Goal: Find specific page/section

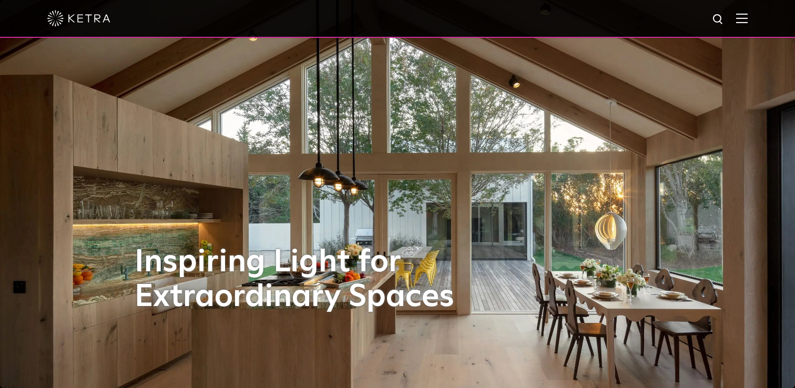
click at [746, 28] on div at bounding box center [397, 18] width 700 height 37
click at [742, 14] on img at bounding box center [742, 18] width 12 height 10
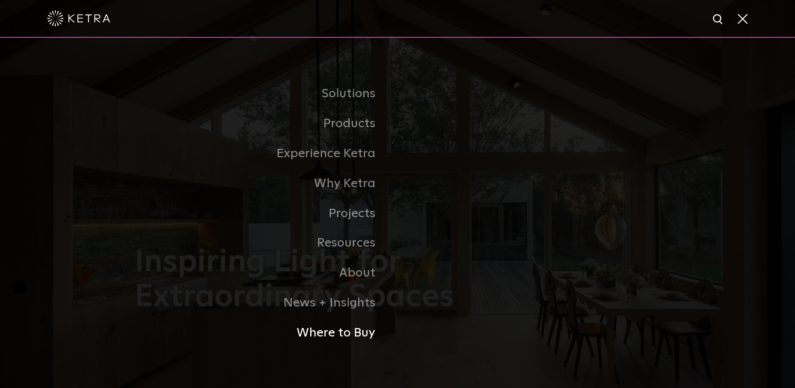
click at [344, 331] on link "Where to Buy" at bounding box center [266, 333] width 263 height 30
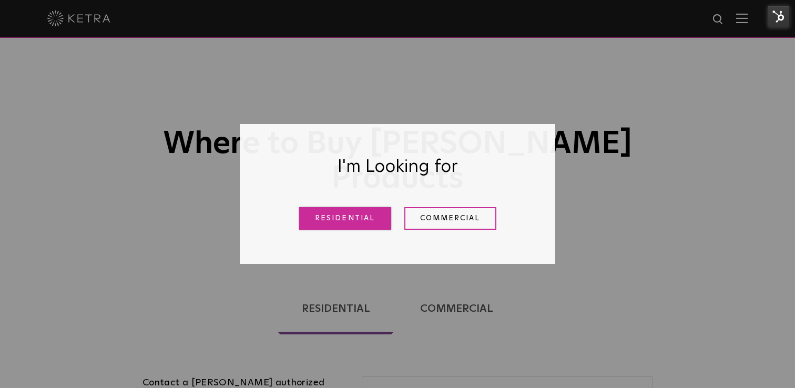
click at [337, 217] on link "Residential" at bounding box center [345, 218] width 92 height 23
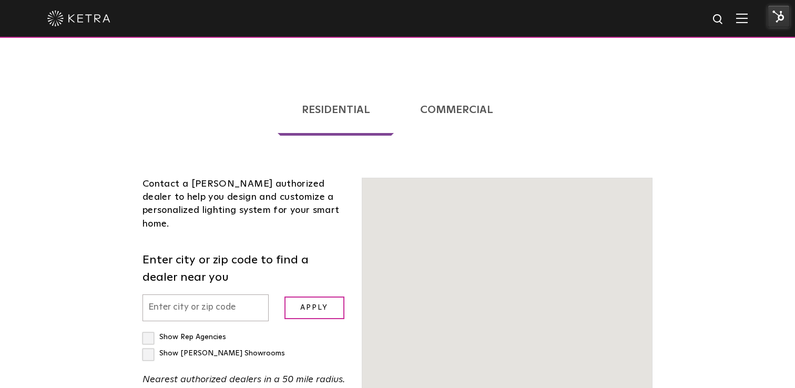
scroll to position [268, 0]
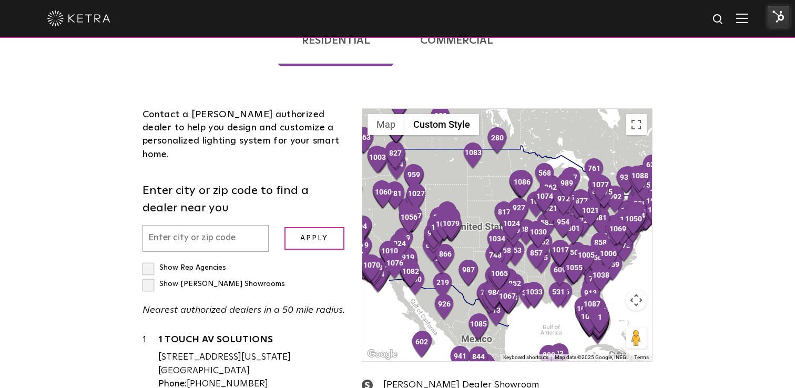
click at [222, 225] on input "text" at bounding box center [205, 238] width 126 height 27
type input "14532"
click at [327, 227] on input "Apply" at bounding box center [314, 238] width 60 height 23
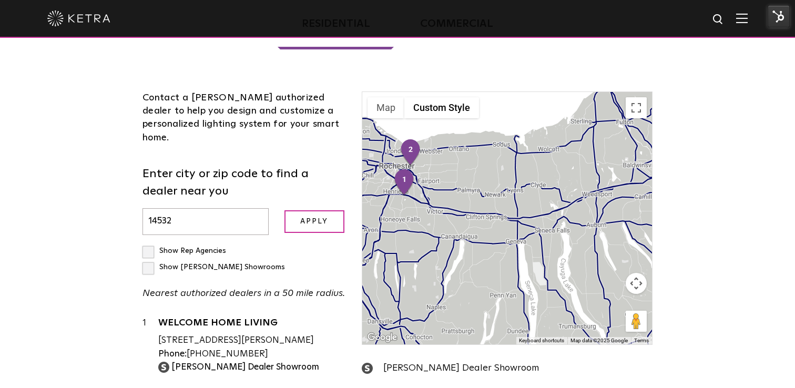
scroll to position [287, 0]
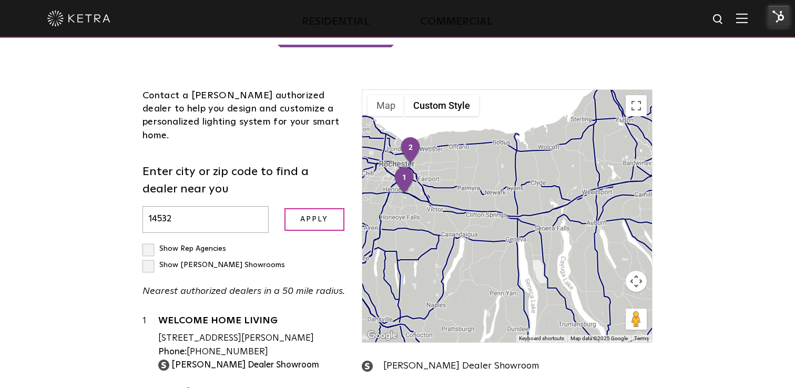
click at [716, 272] on div "Loading... Residential Commercial Contact a [PERSON_NAME] authorized dealer to …" at bounding box center [397, 229] width 795 height 505
